Goal: Check status: Check status

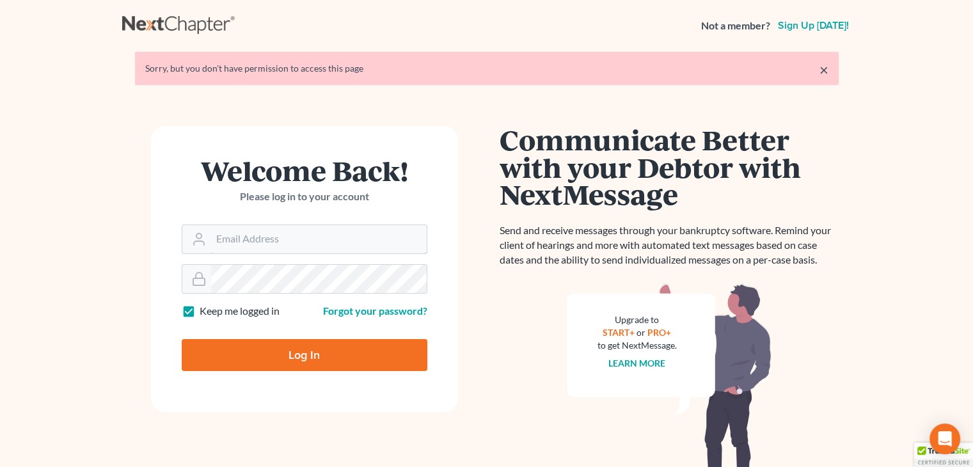
type input "[EMAIL_ADDRESS][DOMAIN_NAME]"
click at [305, 351] on input "Log In" at bounding box center [305, 355] width 246 height 32
type input "Thinking..."
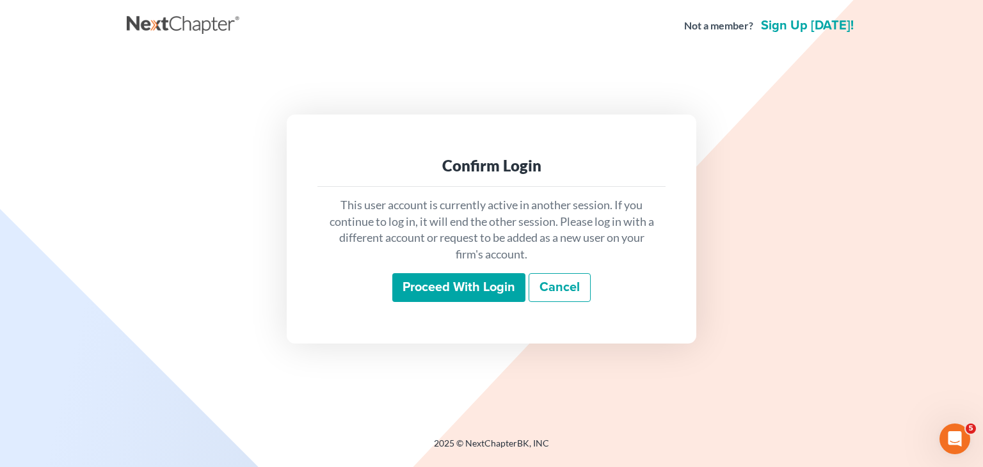
click at [406, 282] on input "Proceed with login" at bounding box center [458, 287] width 133 height 29
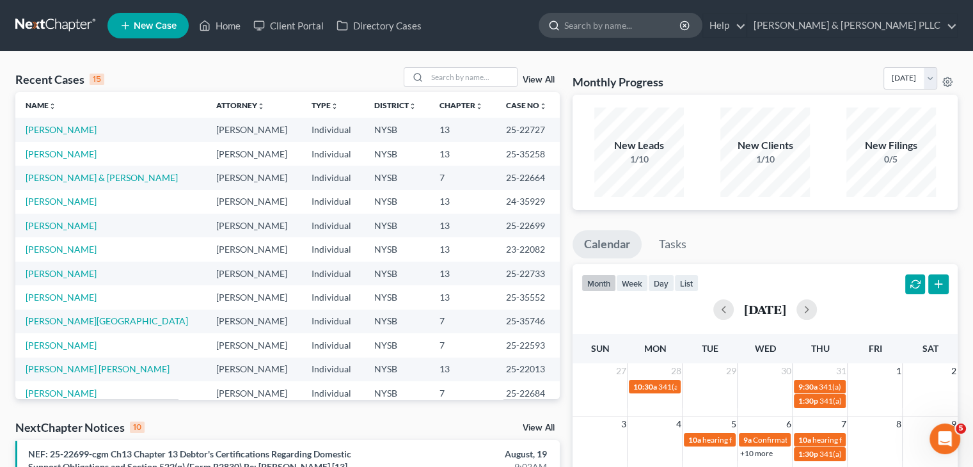
click at [662, 29] on input "search" at bounding box center [622, 25] width 117 height 24
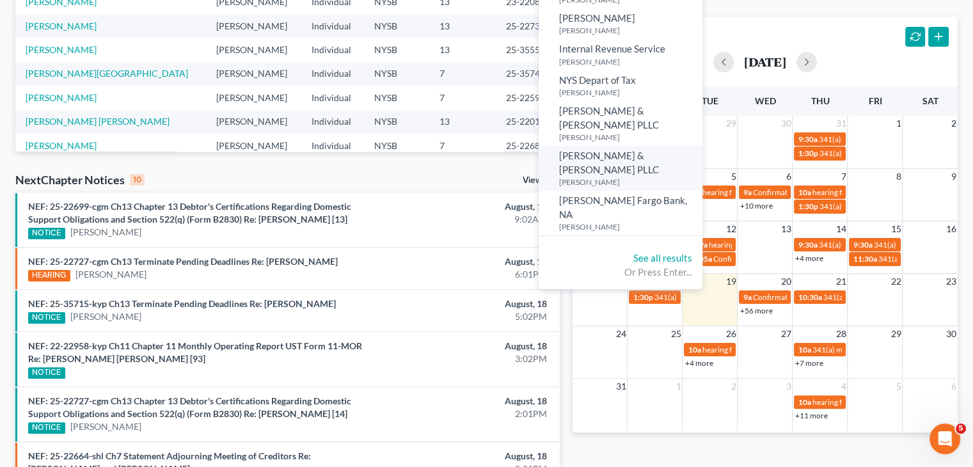
scroll to position [128, 0]
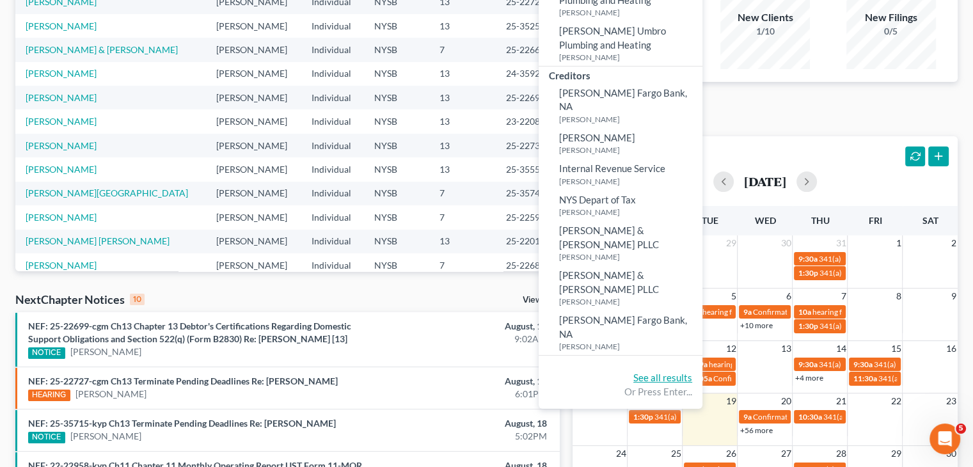
type input "Umbro"
click at [692, 372] on link "See all results" at bounding box center [663, 378] width 59 height 12
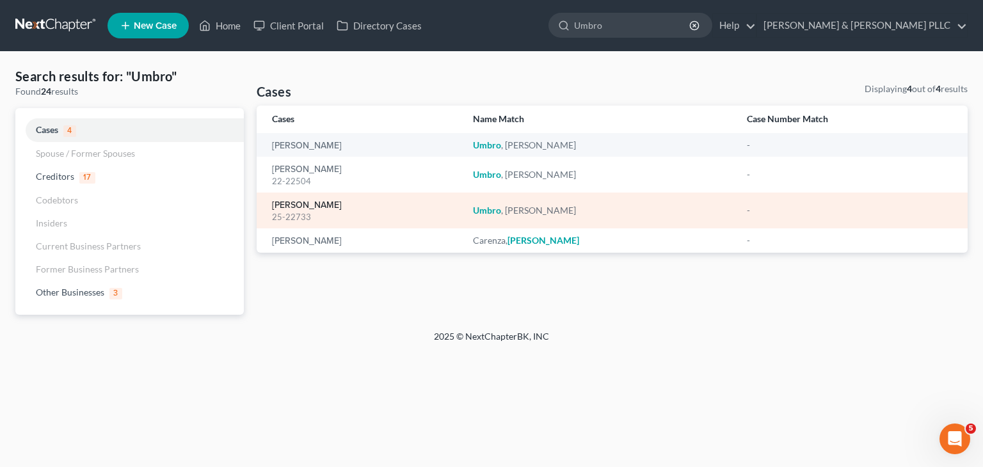
click at [293, 204] on link "[PERSON_NAME]" at bounding box center [307, 205] width 70 height 9
select select "6"
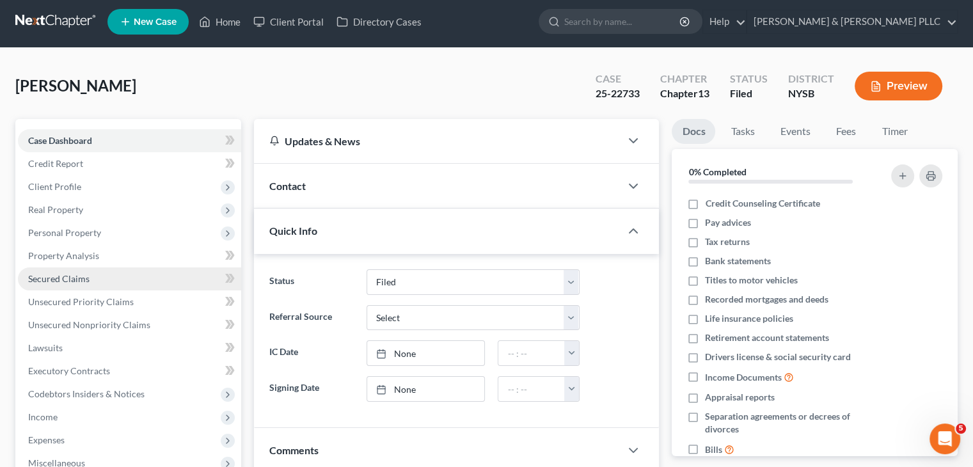
scroll to position [243, 0]
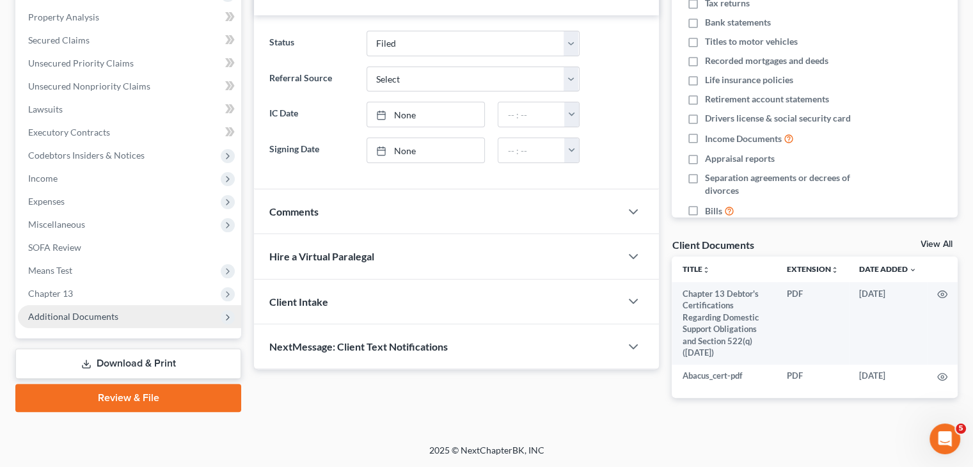
click at [97, 318] on span "Additional Documents" at bounding box center [73, 316] width 90 height 11
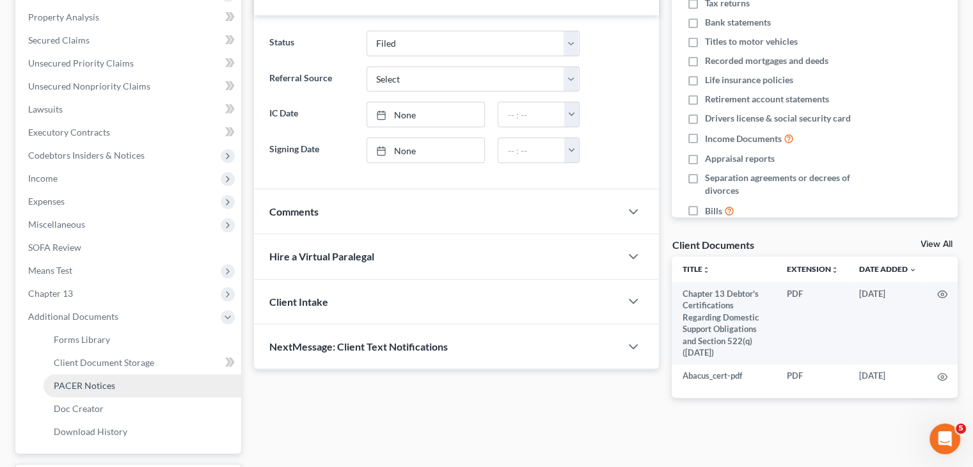
click at [95, 381] on span "PACER Notices" at bounding box center [84, 385] width 61 height 11
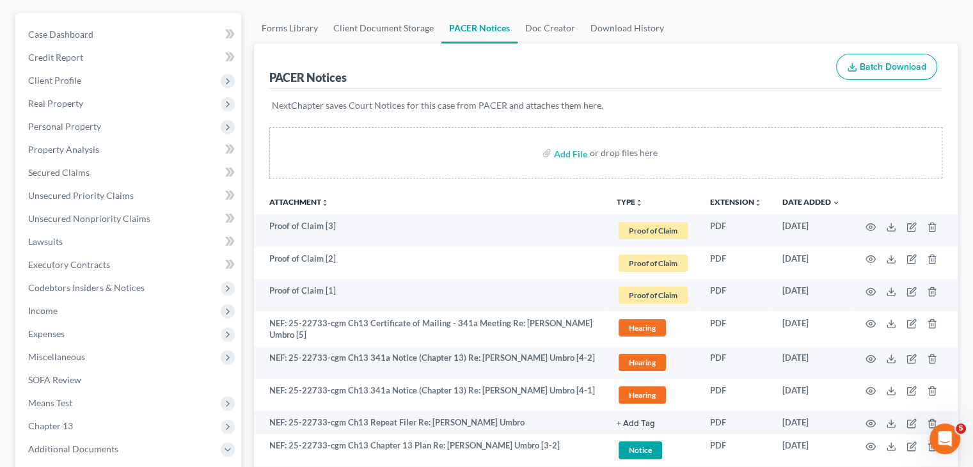
scroll to position [192, 0]
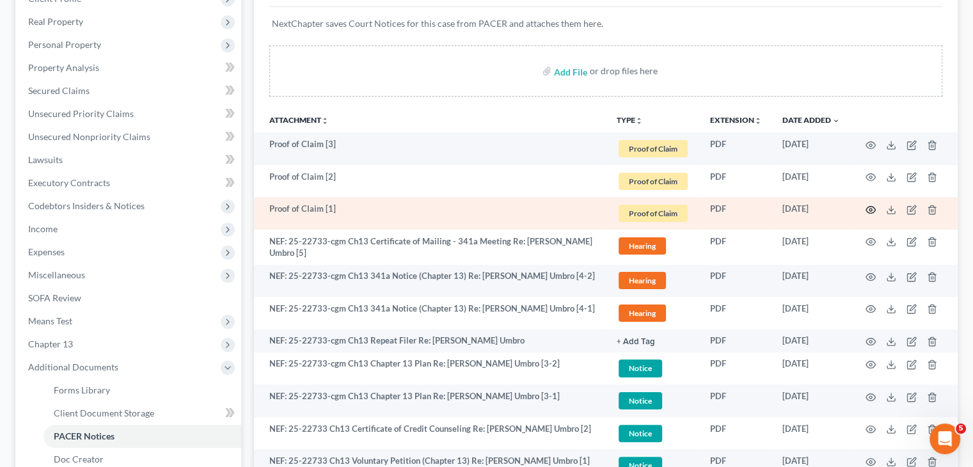
click at [867, 208] on icon "button" at bounding box center [871, 210] width 10 height 10
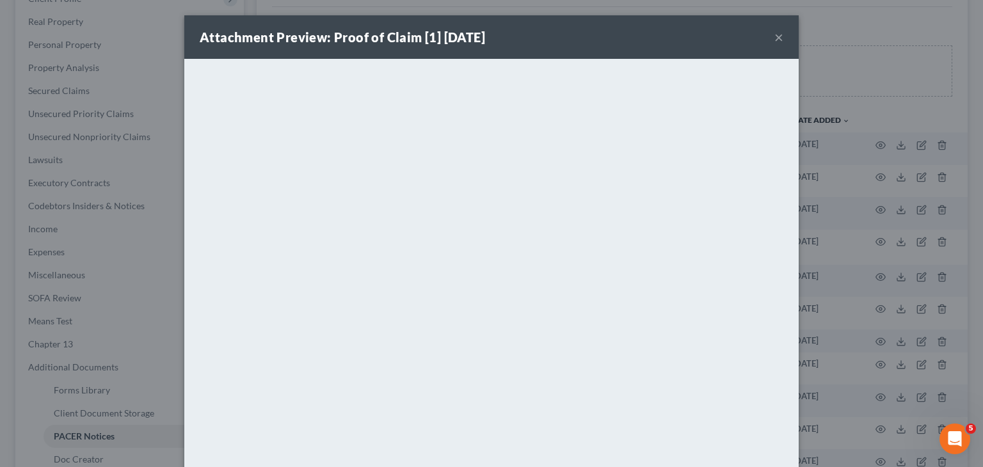
click at [774, 39] on button "×" at bounding box center [778, 36] width 9 height 15
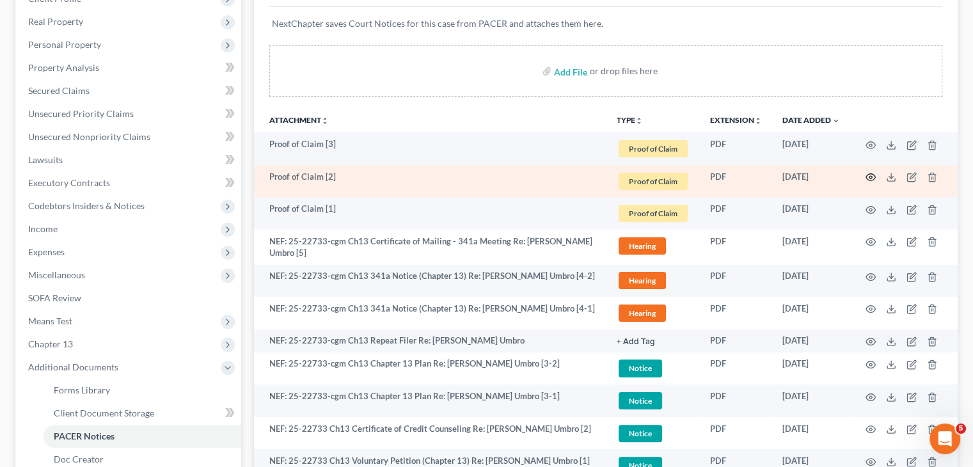
click at [873, 174] on icon "button" at bounding box center [872, 177] width 10 height 7
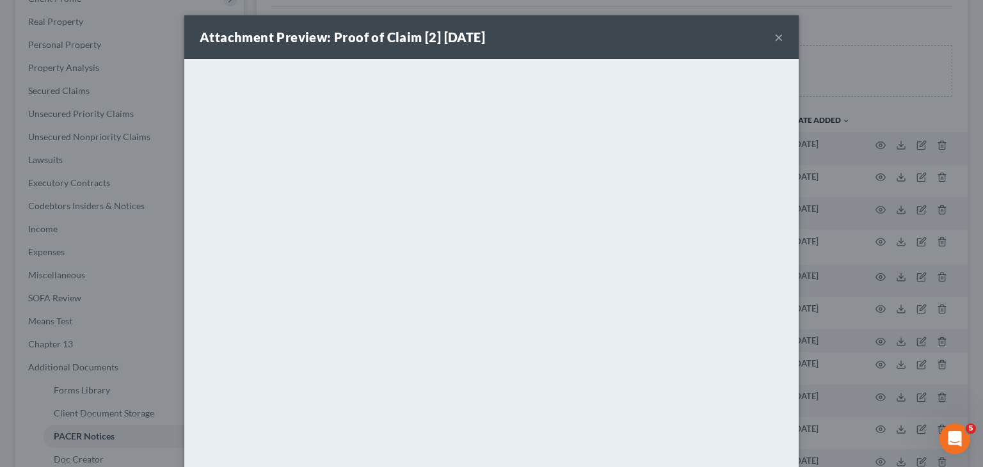
click at [774, 33] on button "×" at bounding box center [778, 36] width 9 height 15
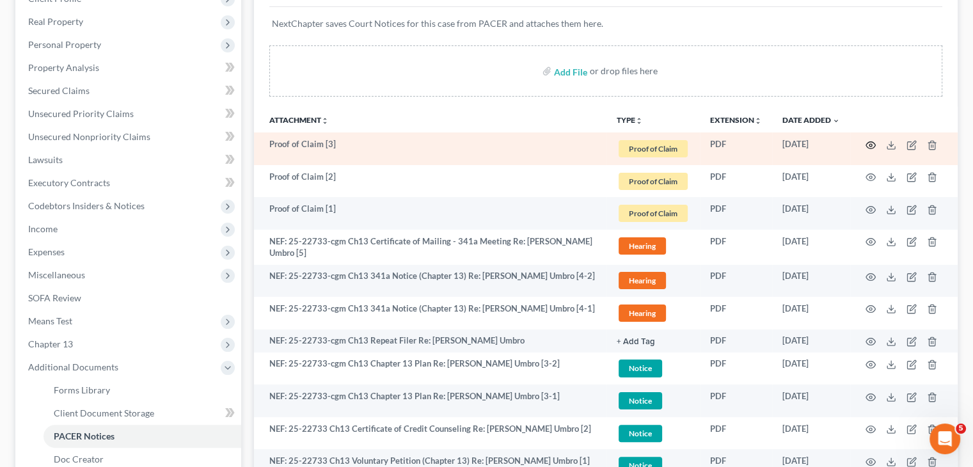
click at [870, 144] on circle "button" at bounding box center [871, 145] width 3 height 3
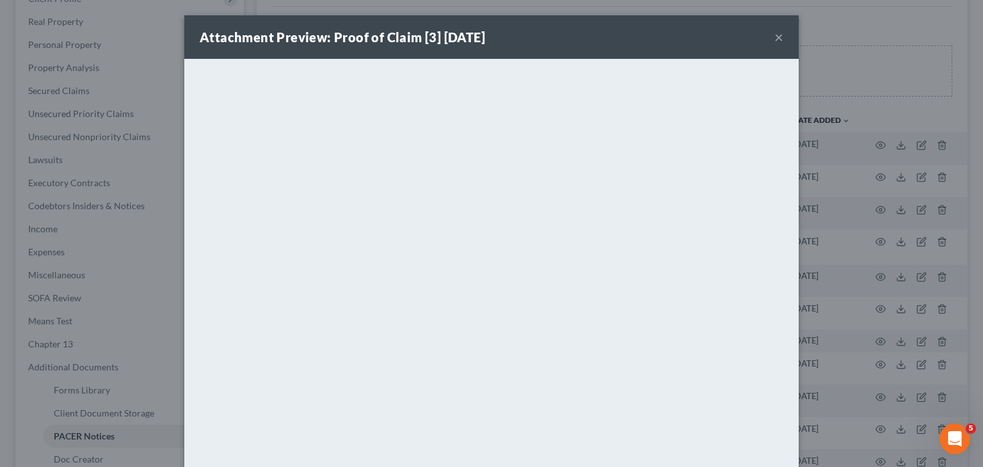
click at [774, 38] on button "×" at bounding box center [778, 36] width 9 height 15
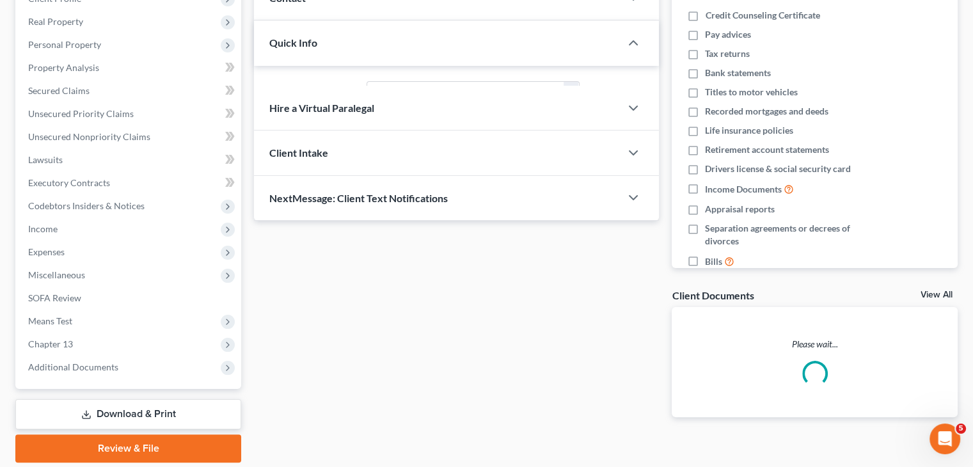
scroll to position [243, 0]
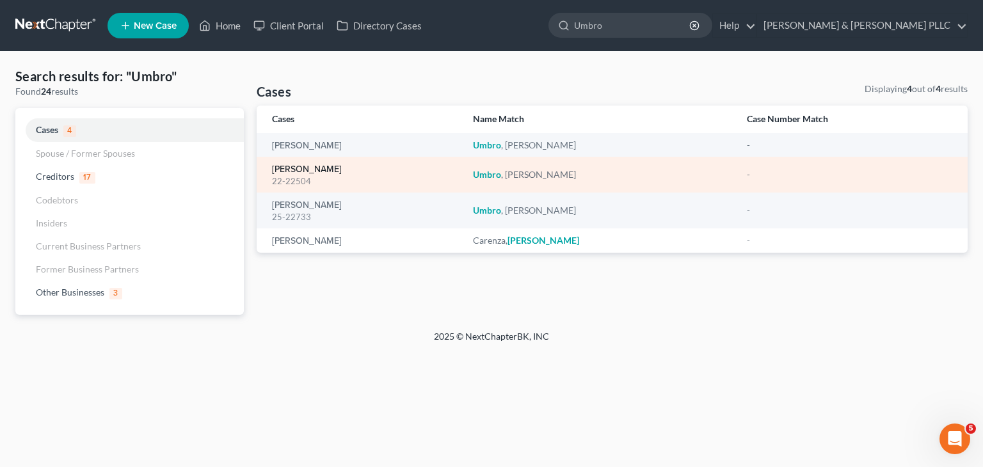
click at [317, 166] on link "[PERSON_NAME]" at bounding box center [307, 169] width 70 height 9
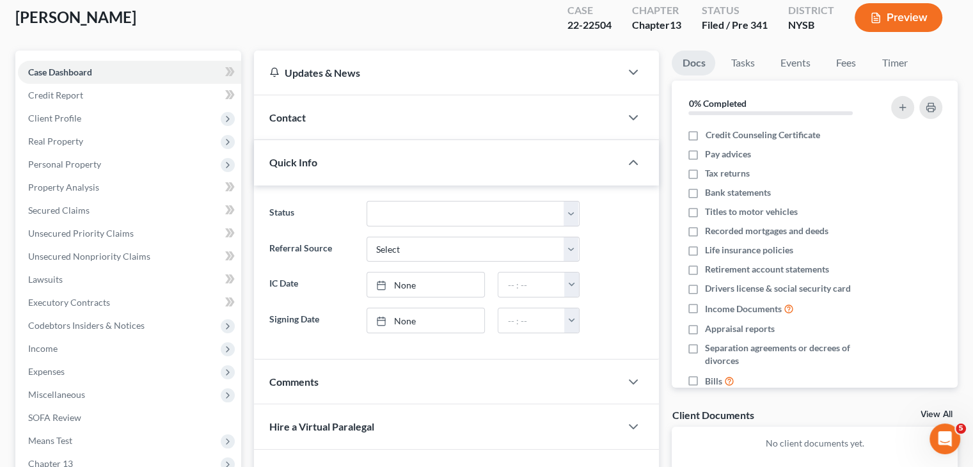
scroll to position [236, 0]
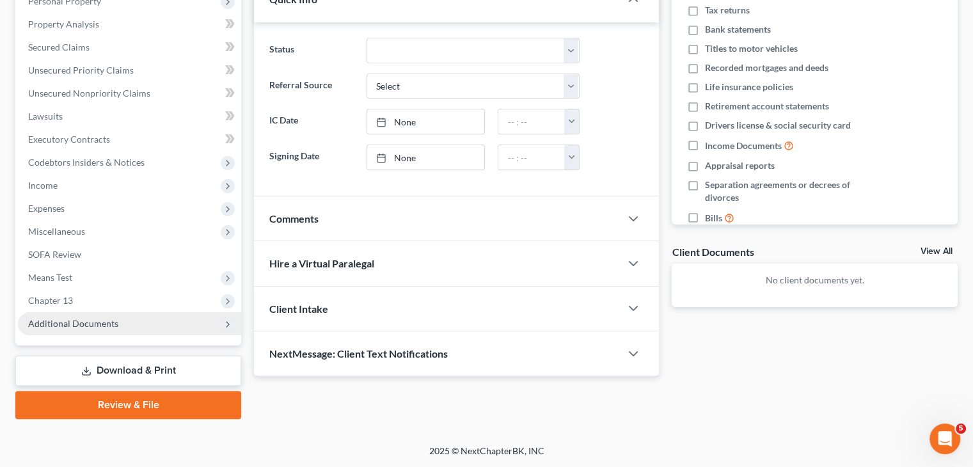
click at [102, 324] on span "Additional Documents" at bounding box center [73, 323] width 90 height 11
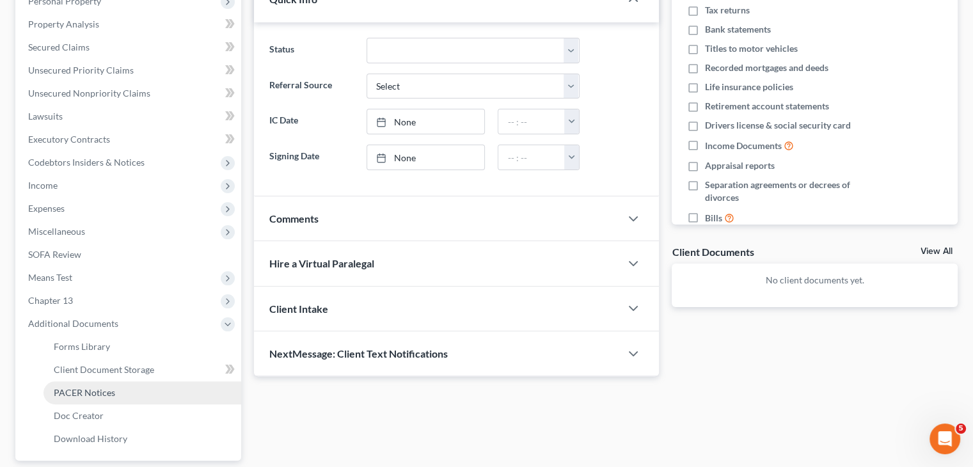
click at [92, 392] on span "PACER Notices" at bounding box center [84, 392] width 61 height 11
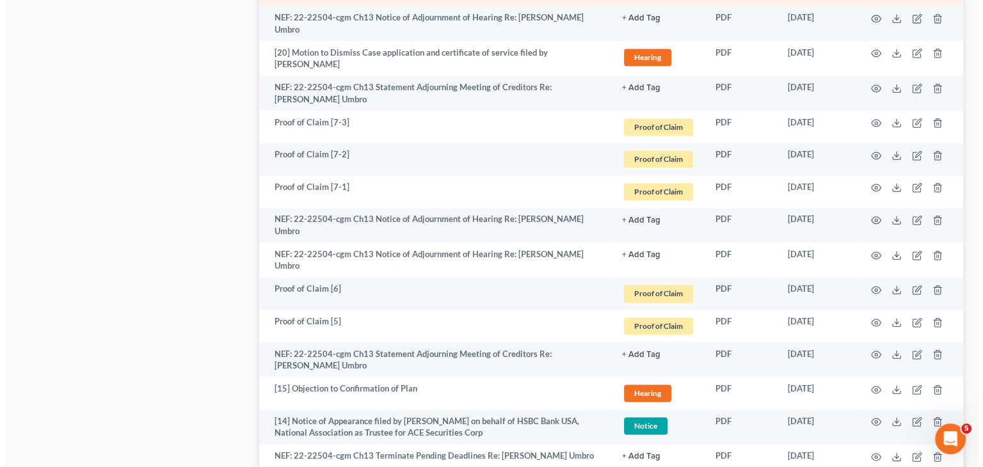
scroll to position [1920, 0]
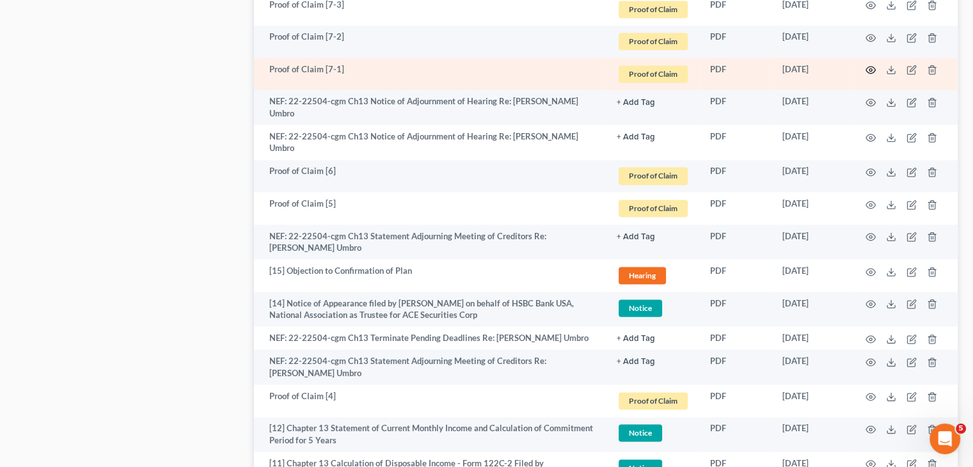
click at [873, 75] on icon "button" at bounding box center [871, 70] width 10 height 10
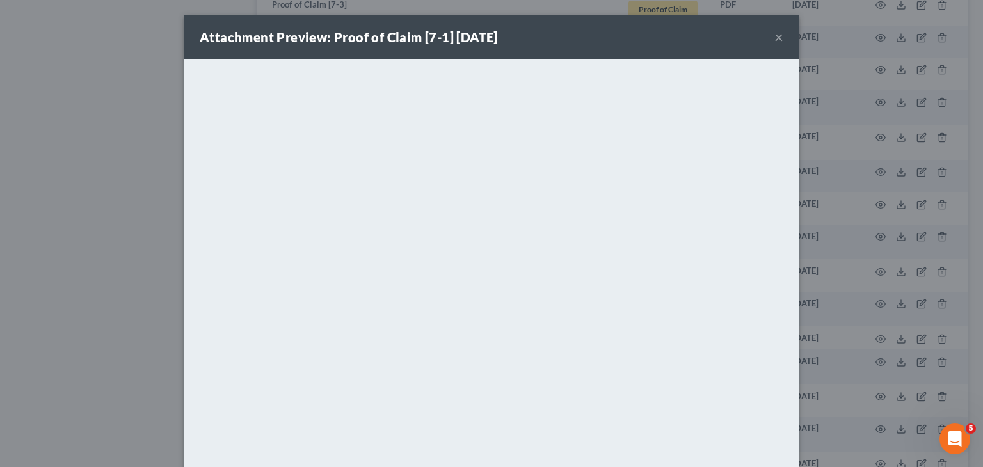
click at [774, 34] on button "×" at bounding box center [778, 36] width 9 height 15
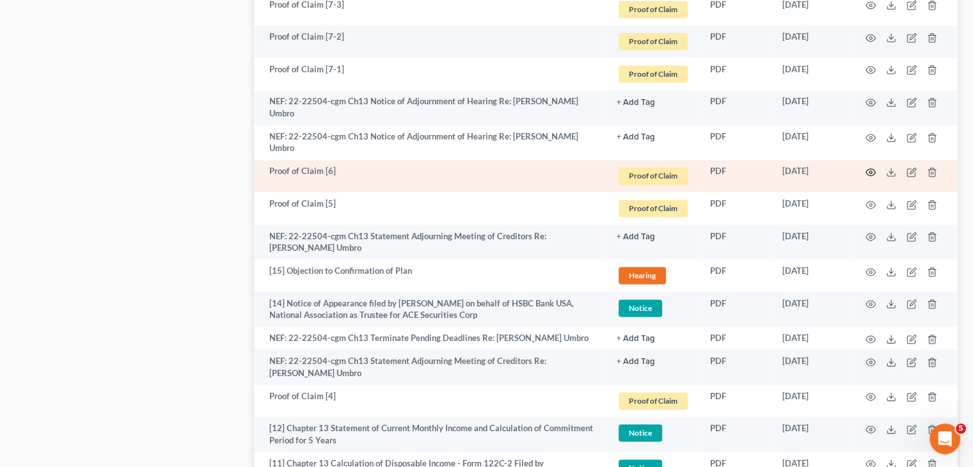
click at [868, 177] on icon "button" at bounding box center [871, 172] width 10 height 10
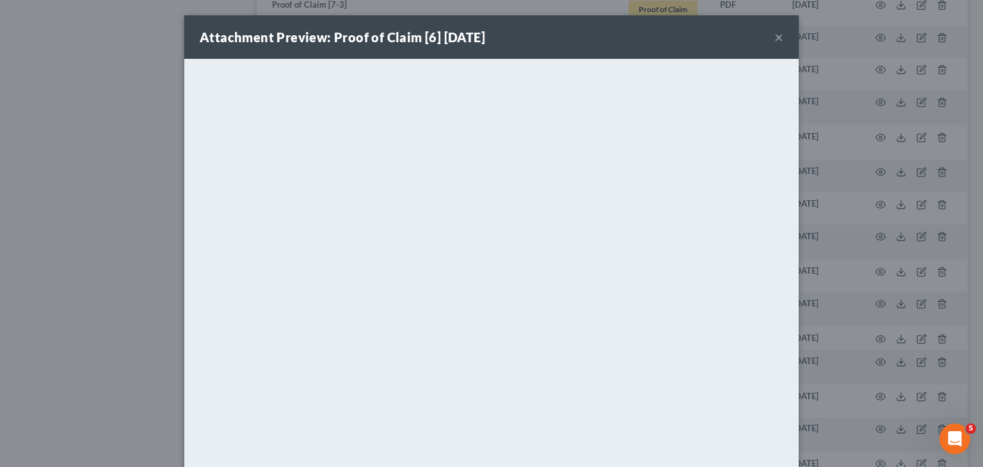
click at [774, 36] on button "×" at bounding box center [778, 36] width 9 height 15
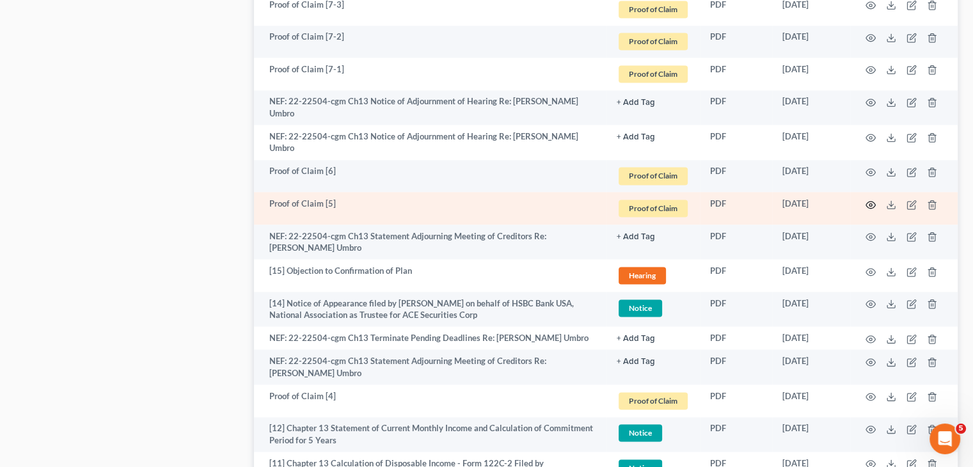
click at [870, 210] on icon "button" at bounding box center [871, 205] width 10 height 10
